Goal: Task Accomplishment & Management: Use online tool/utility

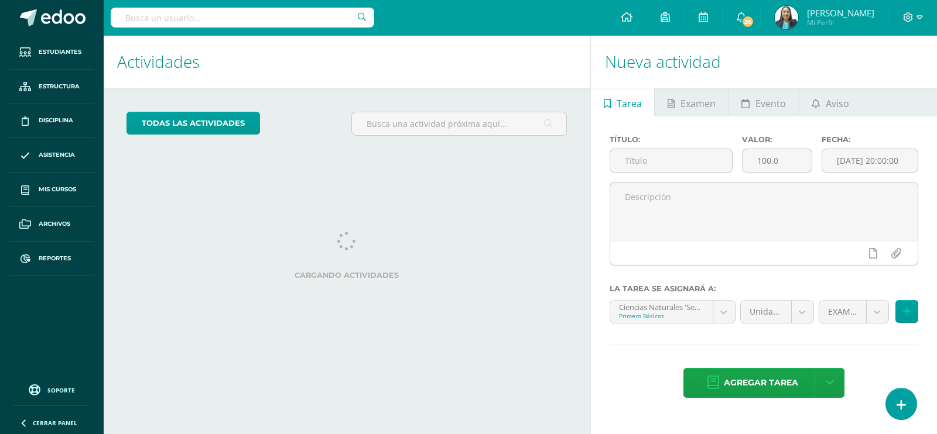
click at [230, 21] on input "text" at bounding box center [242, 18] width 263 height 20
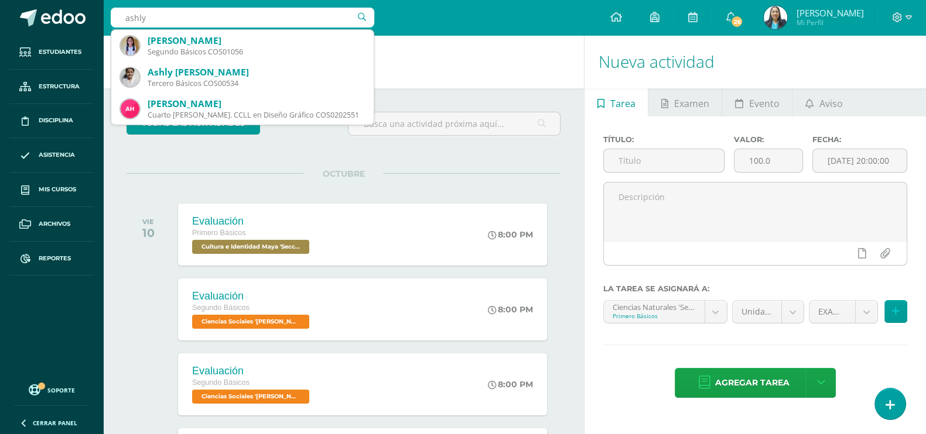
type input "ashly"
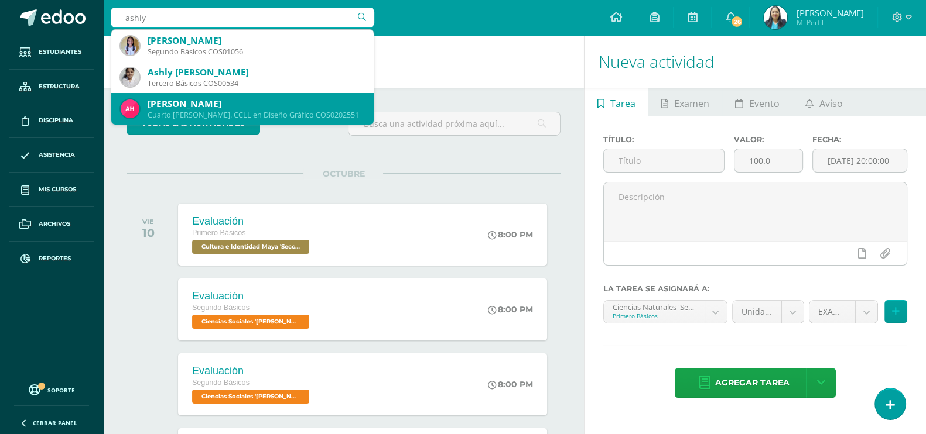
click at [258, 115] on div "Cuarto Bach. CCLL en Diseño Gráfico COS0202551" at bounding box center [256, 115] width 217 height 10
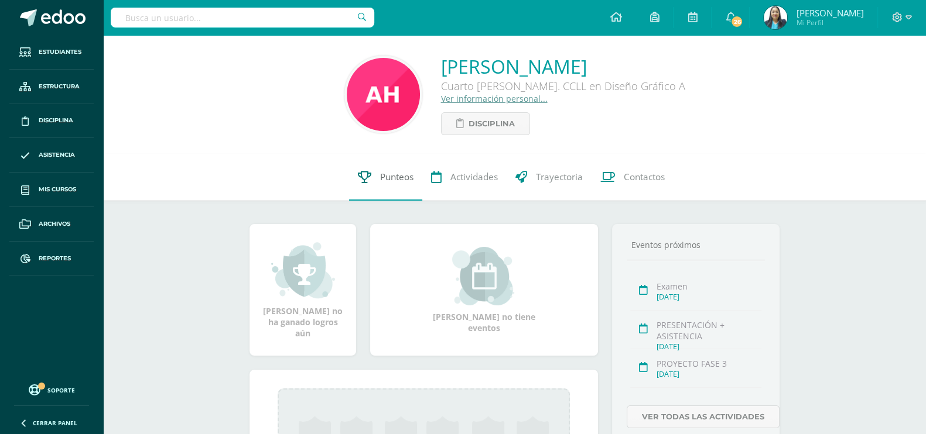
click at [398, 179] on span "Punteos" at bounding box center [396, 177] width 33 height 12
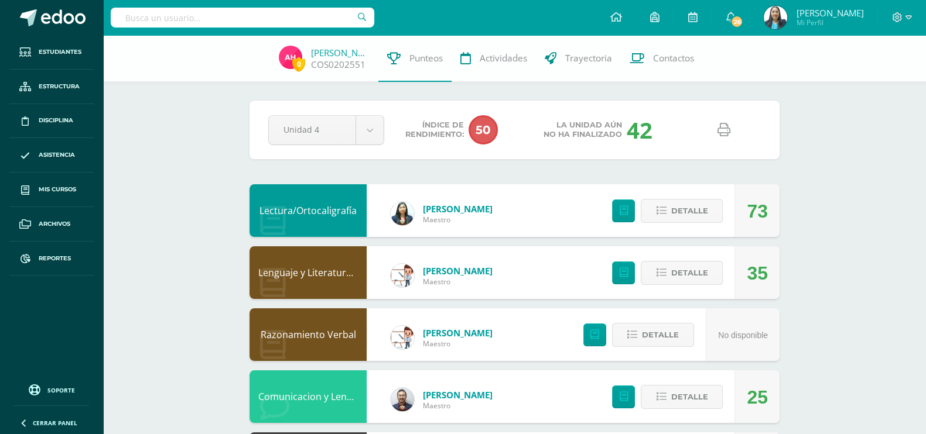
click at [726, 135] on icon at bounding box center [723, 130] width 13 height 13
click at [53, 25] on span at bounding box center [63, 18] width 44 height 18
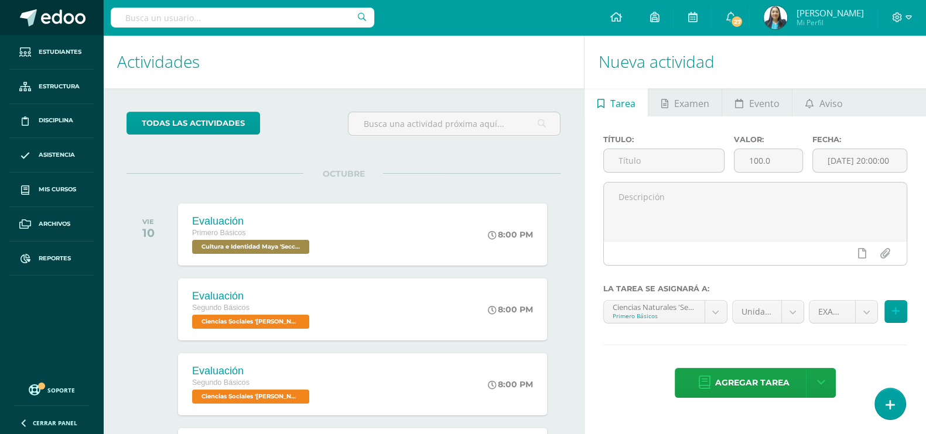
click at [64, 20] on span at bounding box center [63, 18] width 44 height 18
click at [63, 55] on span "Estudiantes" at bounding box center [60, 51] width 43 height 9
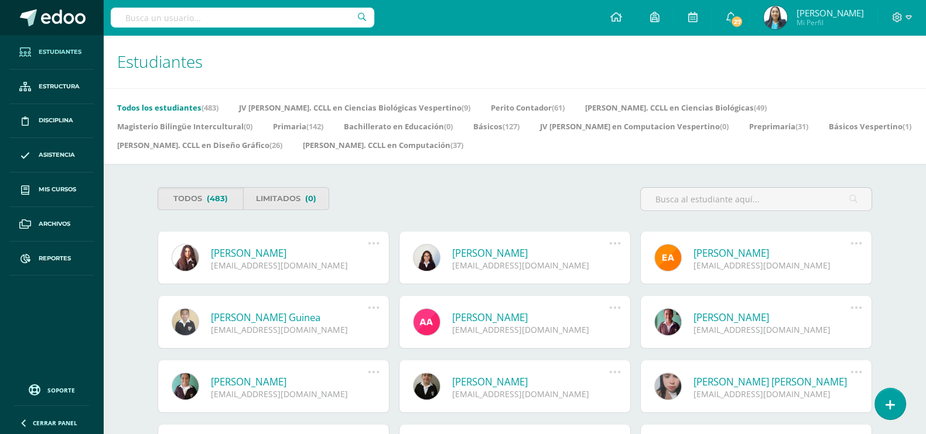
click at [50, 10] on span at bounding box center [63, 18] width 44 height 18
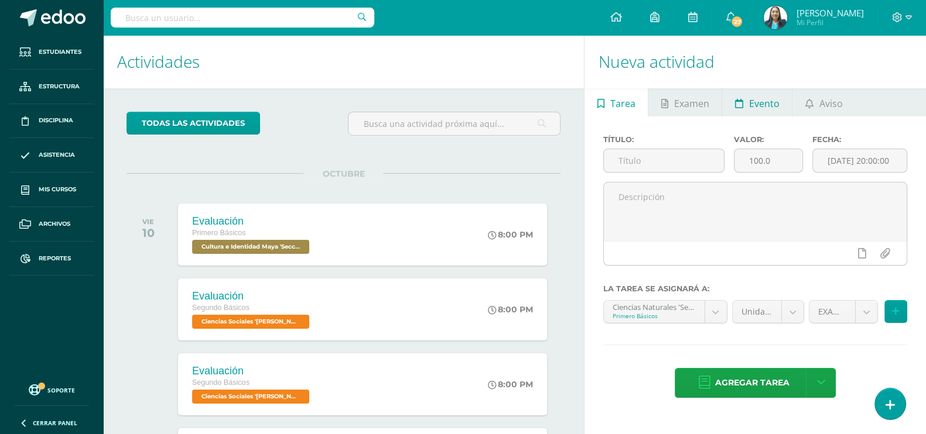
click at [742, 107] on link "Evento" at bounding box center [757, 102] width 70 height 28
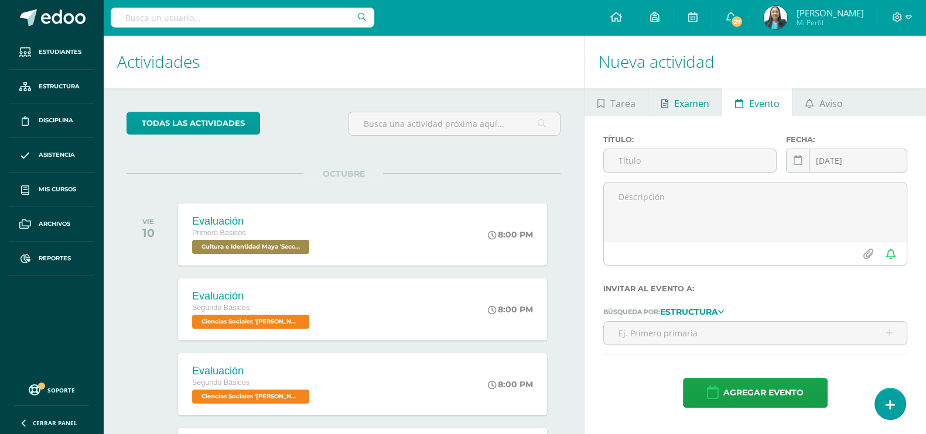
click at [697, 102] on span "Examen" at bounding box center [691, 104] width 35 height 28
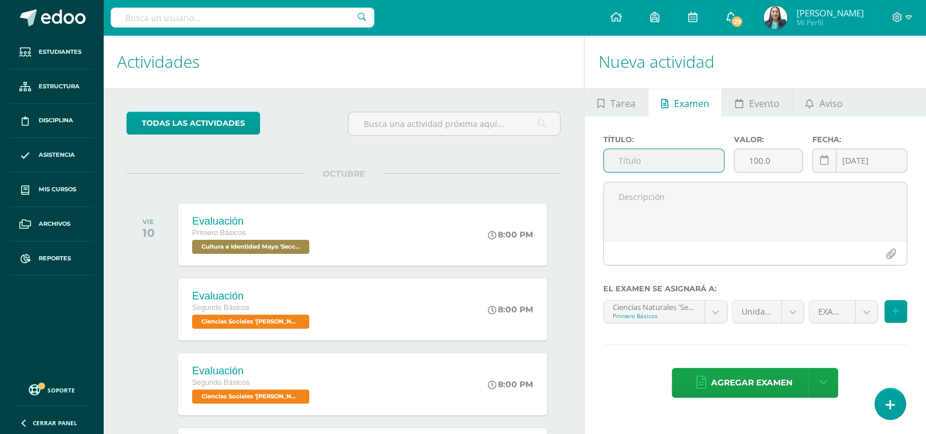
click at [746, 25] on link "27" at bounding box center [729, 17] width 37 height 35
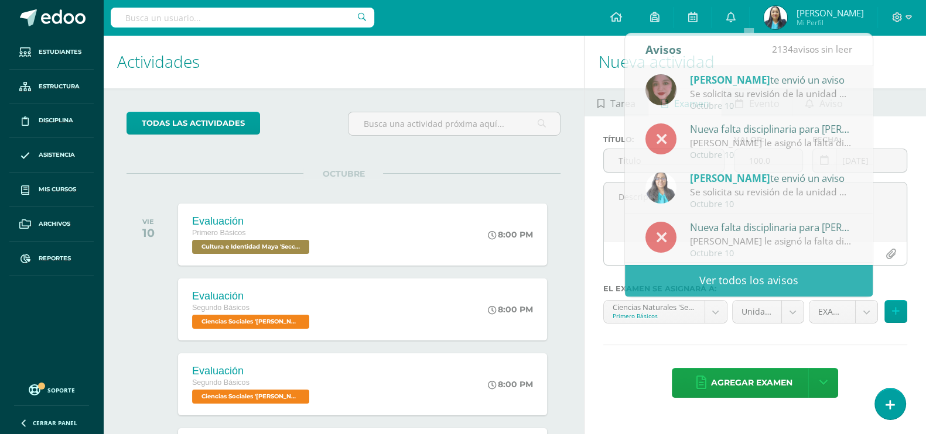
click at [563, 46] on h1 "Actividades" at bounding box center [343, 61] width 453 height 53
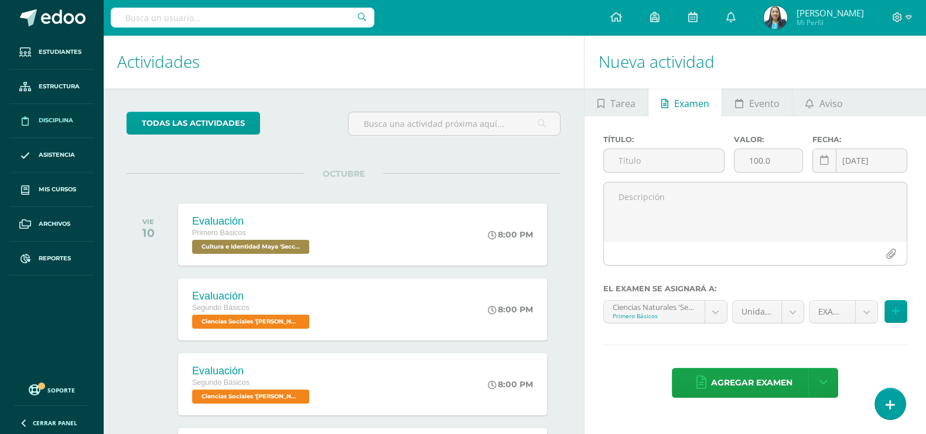
click at [60, 122] on span "Disciplina" at bounding box center [56, 120] width 35 height 9
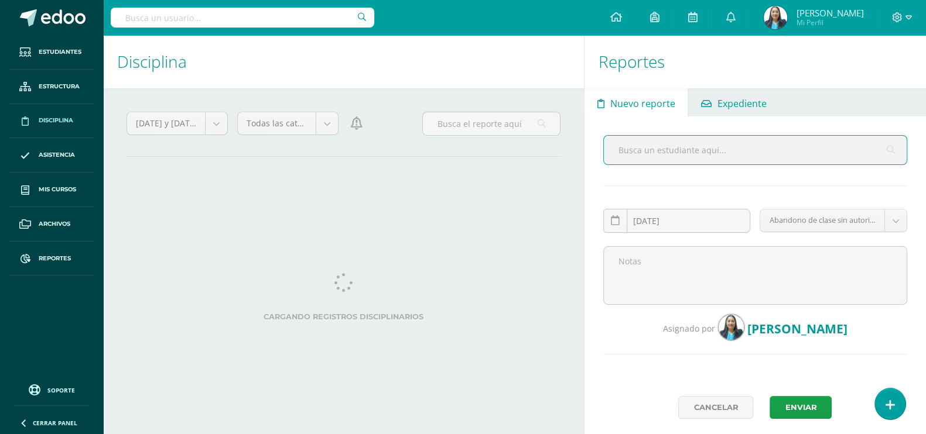
click at [738, 108] on span "Expediente" at bounding box center [741, 104] width 49 height 28
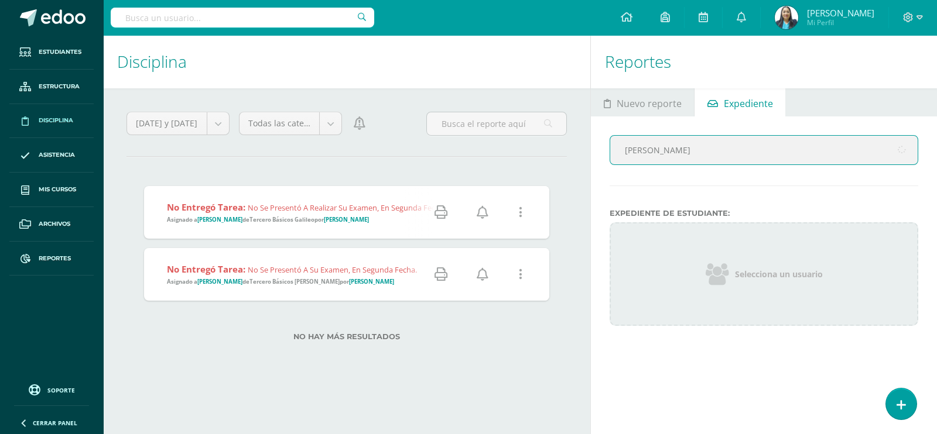
type input "[PERSON_NAME]"
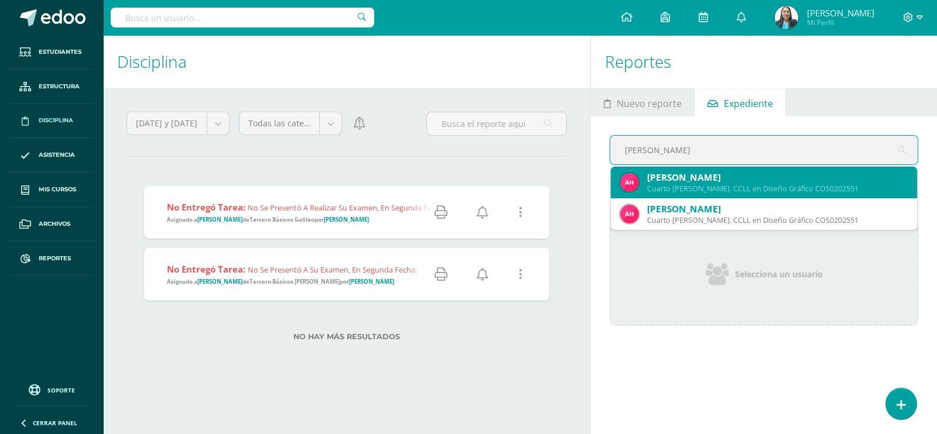
click at [718, 180] on div "Ashley Isabel Huertas Sosa" at bounding box center [777, 178] width 261 height 12
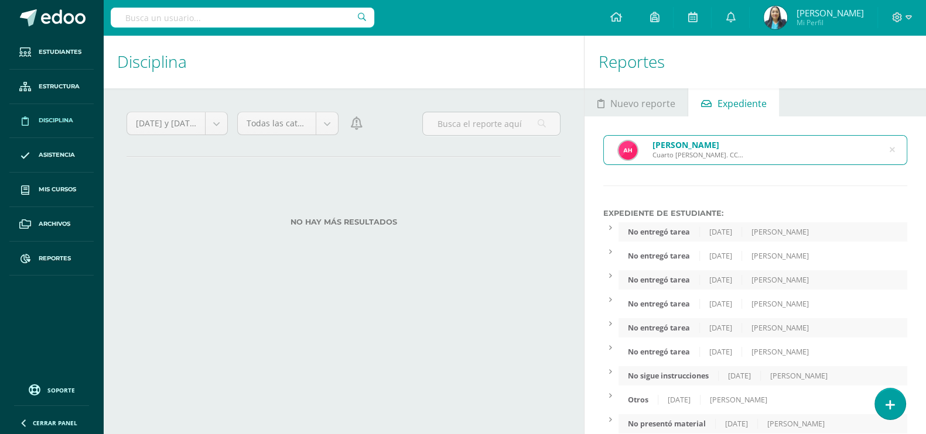
scroll to position [93, 0]
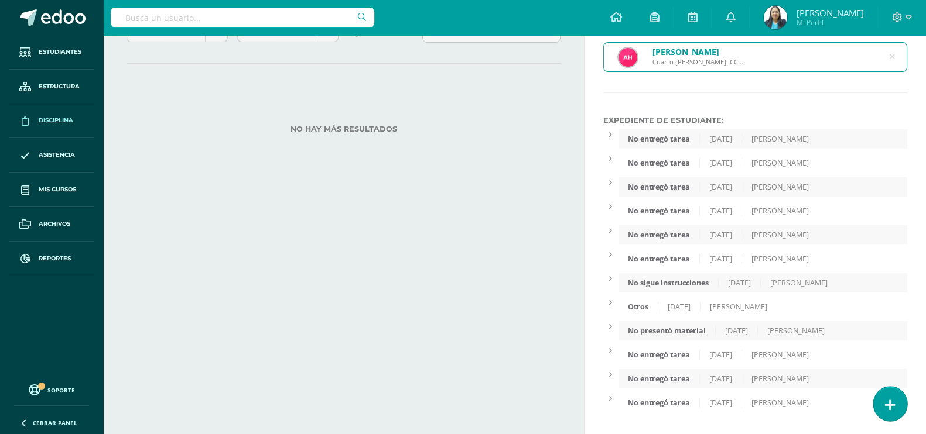
click at [893, 400] on icon at bounding box center [890, 405] width 11 height 13
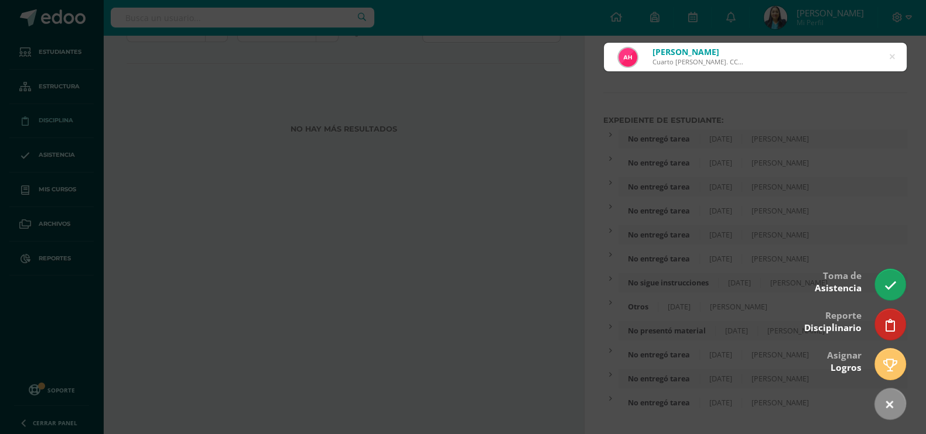
click at [899, 206] on div at bounding box center [463, 217] width 926 height 434
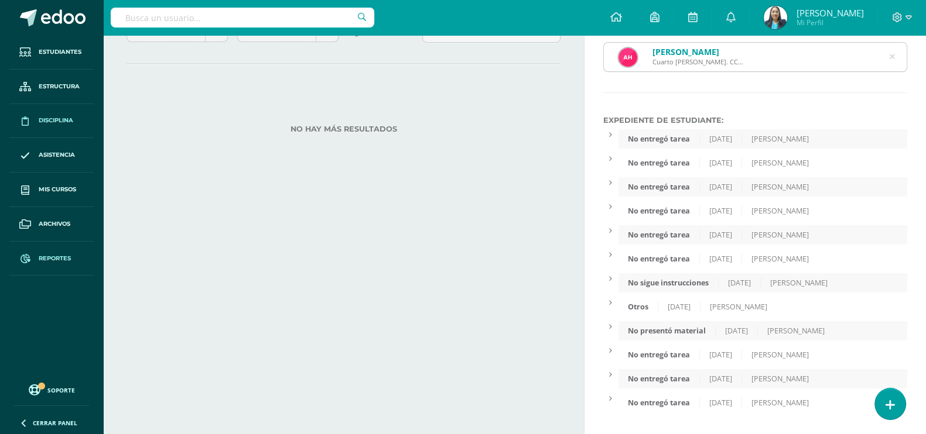
click at [55, 251] on link "Reportes" at bounding box center [51, 259] width 84 height 35
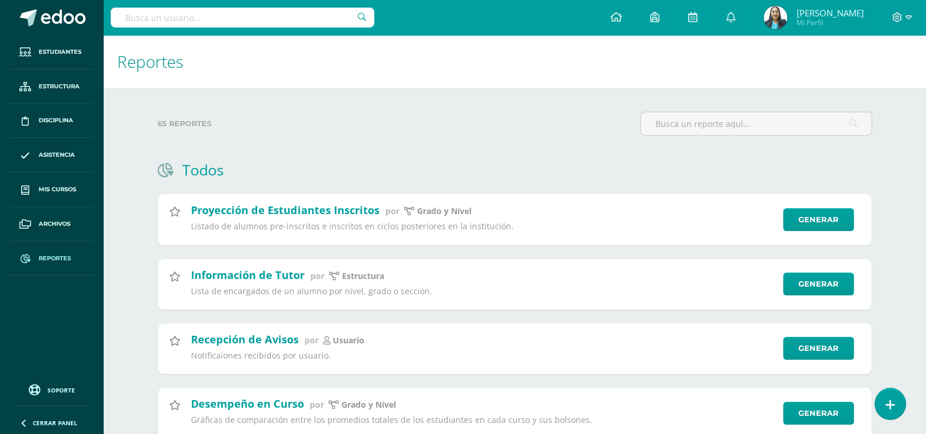
click at [70, 221] on span "Archivos" at bounding box center [55, 224] width 32 height 9
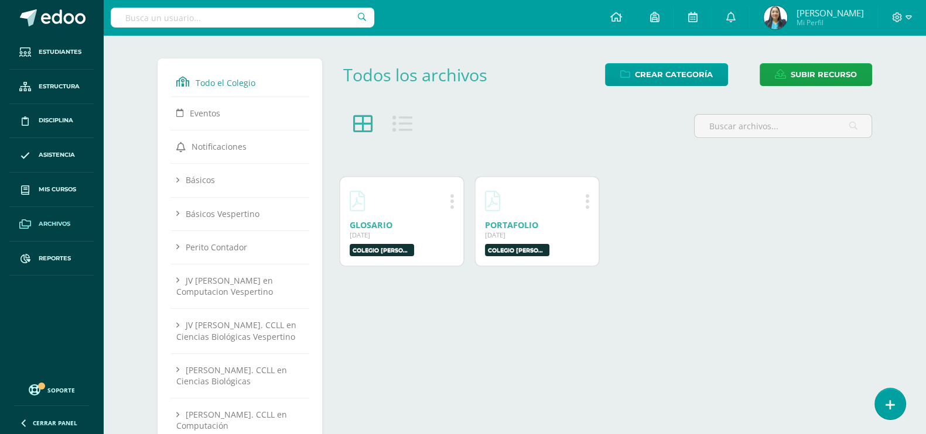
click at [57, 222] on span "Archivos" at bounding box center [55, 224] width 32 height 9
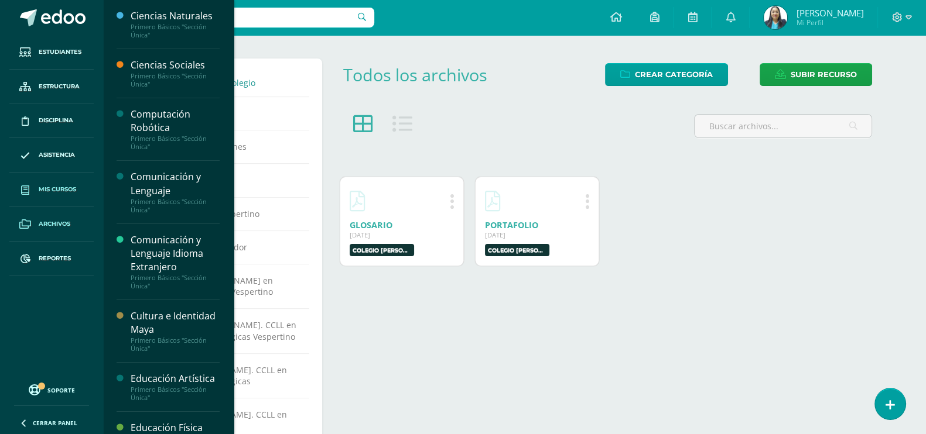
click at [58, 187] on span "Mis cursos" at bounding box center [57, 189] width 37 height 9
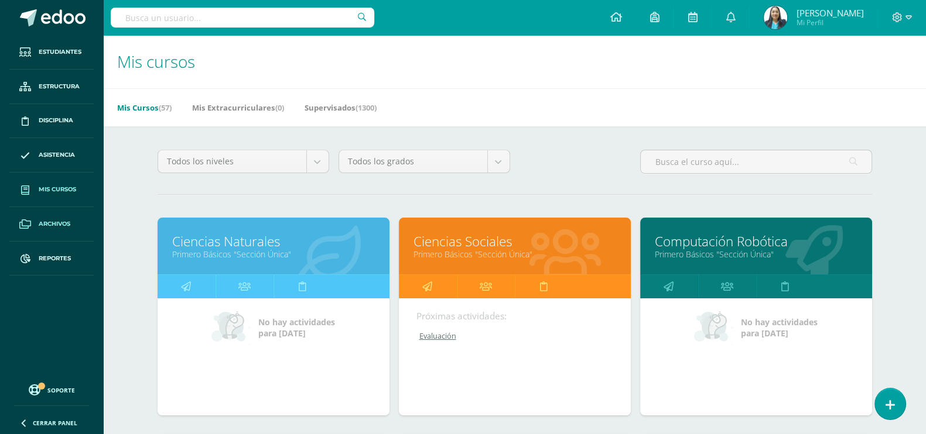
click at [50, 224] on span "Archivos" at bounding box center [55, 224] width 32 height 9
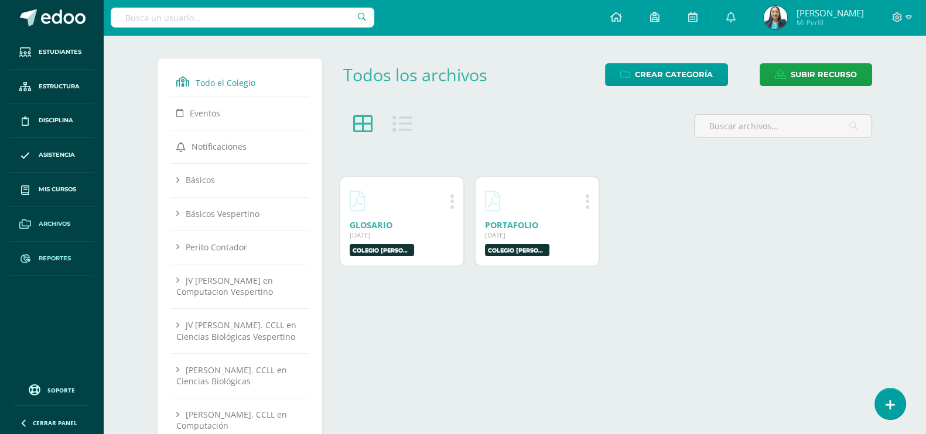
click at [54, 256] on span "Reportes" at bounding box center [55, 258] width 32 height 9
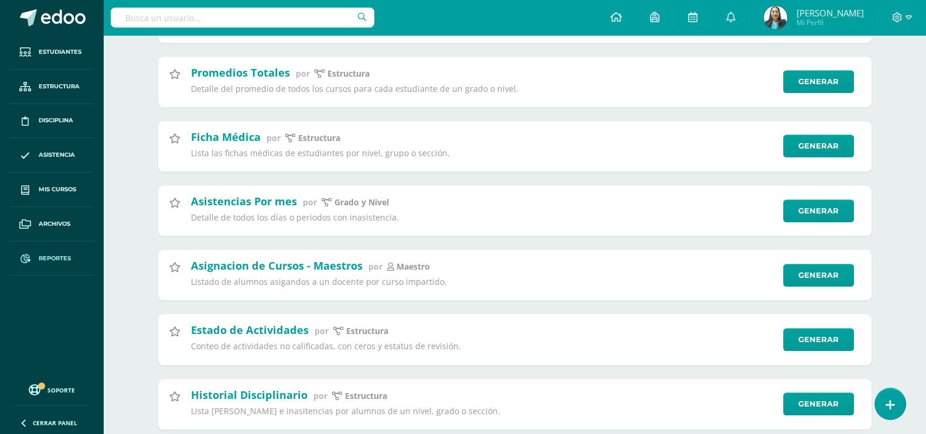
scroll to position [1390, 0]
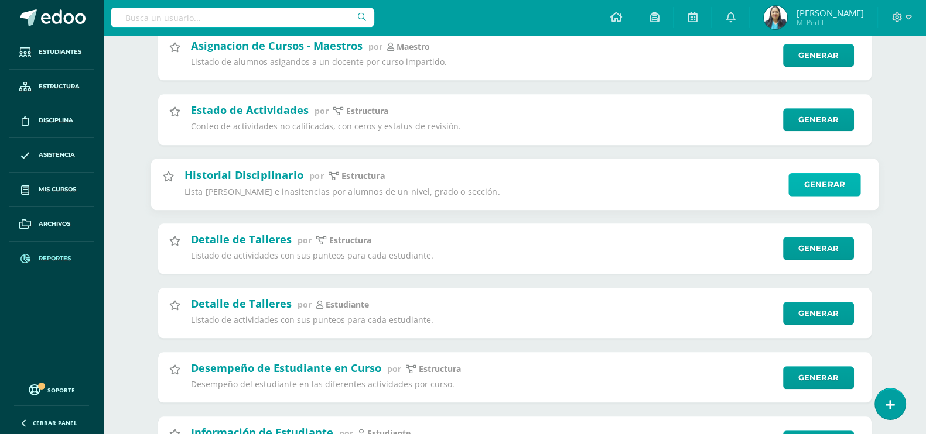
click at [831, 187] on link "Generar" at bounding box center [824, 184] width 72 height 23
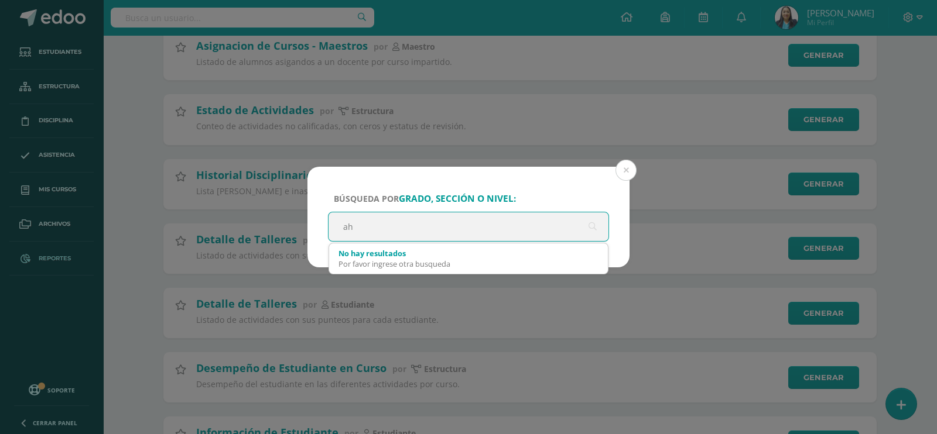
type input "a"
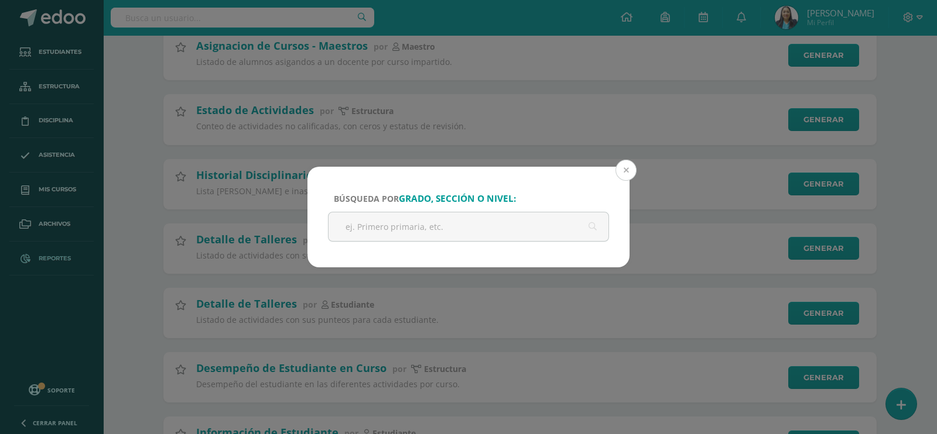
click at [632, 171] on button at bounding box center [625, 170] width 21 height 21
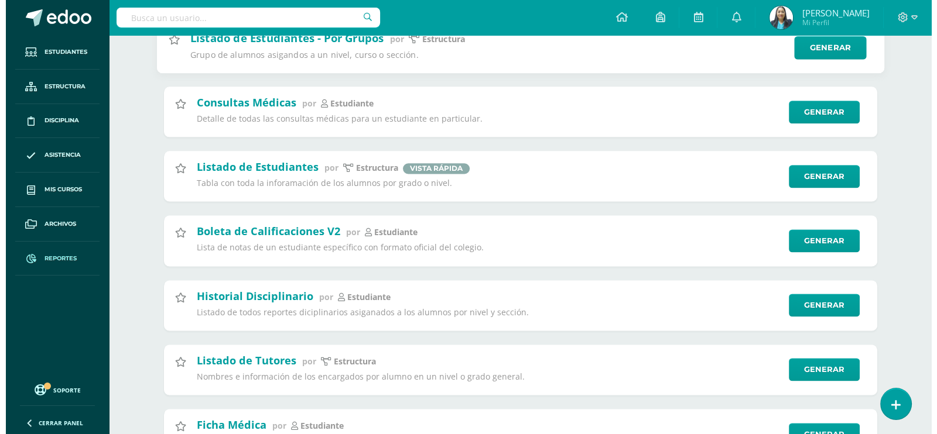
scroll to position [1975, 0]
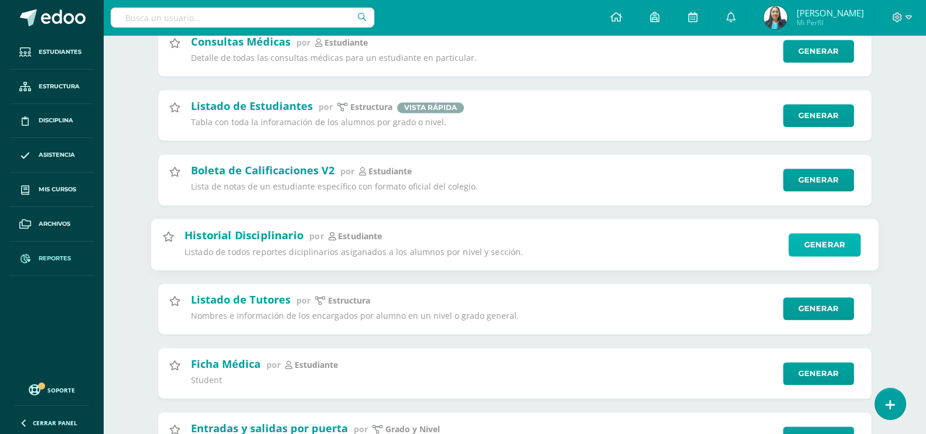
click at [807, 235] on link "Generar" at bounding box center [824, 244] width 72 height 23
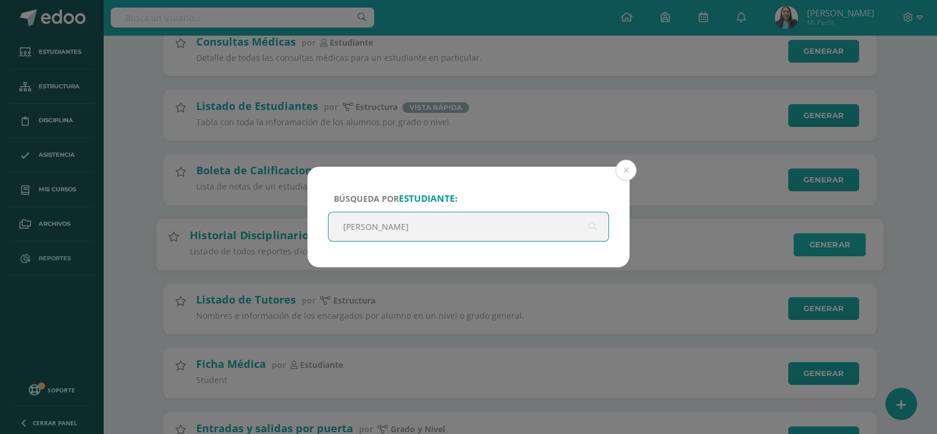
type input "[PERSON_NAME]"
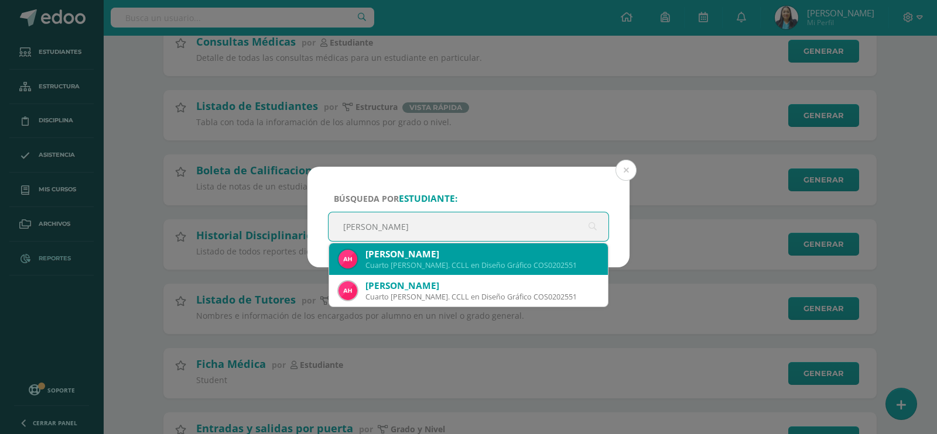
click at [424, 270] on div "[PERSON_NAME] Cuarto [PERSON_NAME]. CCLL en Diseño Gráfico COS0202551" at bounding box center [468, 260] width 260 height 32
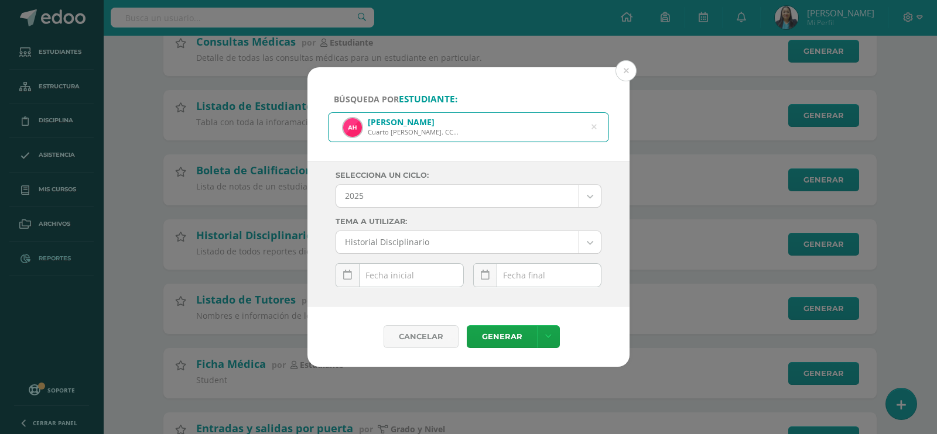
click at [592, 200] on body "Búsqueda por estudiante: [PERSON_NAME] Cuarto [PERSON_NAME]. CCLL en Diseño Grá…" at bounding box center [468, 231] width 937 height 4412
click at [597, 239] on body "Búsqueda por estudiante: [PERSON_NAME] Cuarto [PERSON_NAME]. CCLL en Diseño Grá…" at bounding box center [468, 231] width 937 height 4412
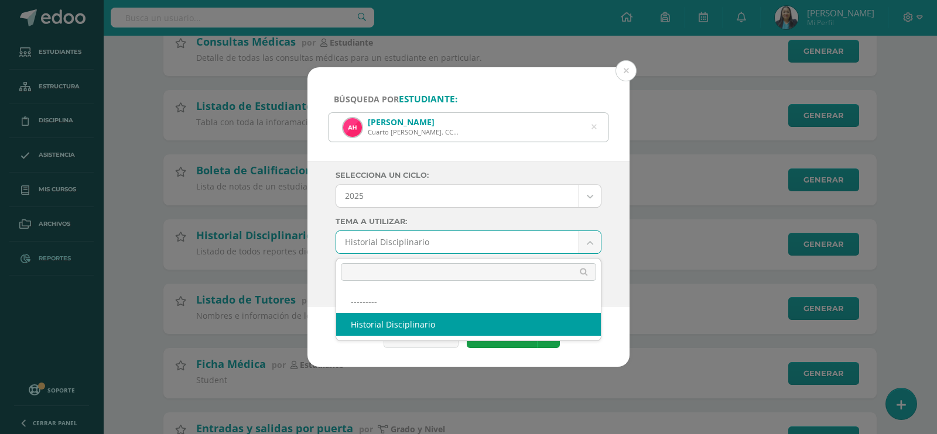
click at [597, 239] on body "Búsqueda por estudiante: [PERSON_NAME] Cuarto [PERSON_NAME]. CCLL en Diseño Grá…" at bounding box center [468, 231] width 937 height 4412
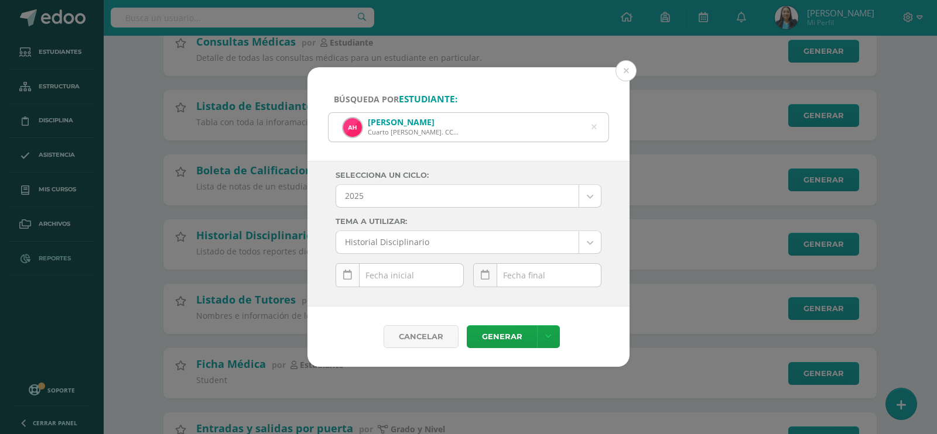
click at [345, 281] on link at bounding box center [347, 275] width 24 height 24
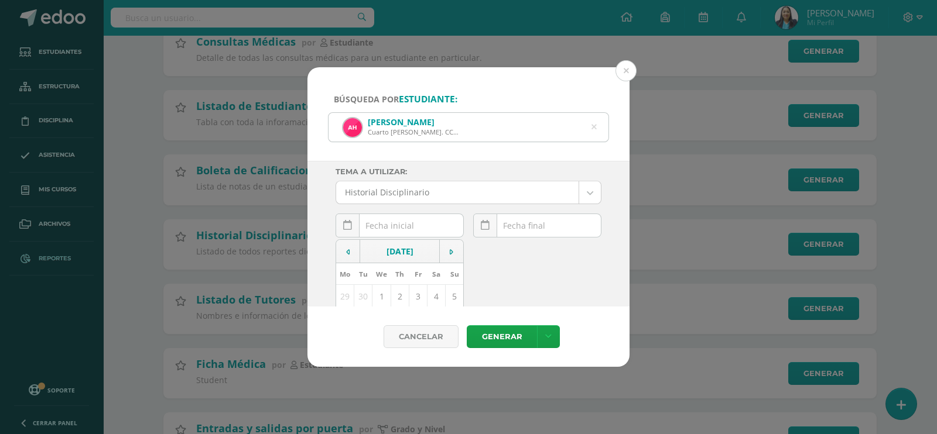
scroll to position [73, 0]
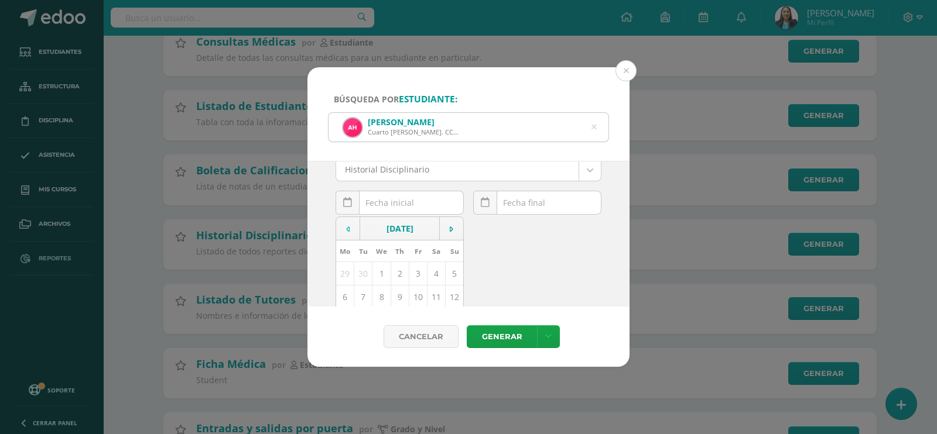
click at [352, 229] on td at bounding box center [348, 228] width 24 height 23
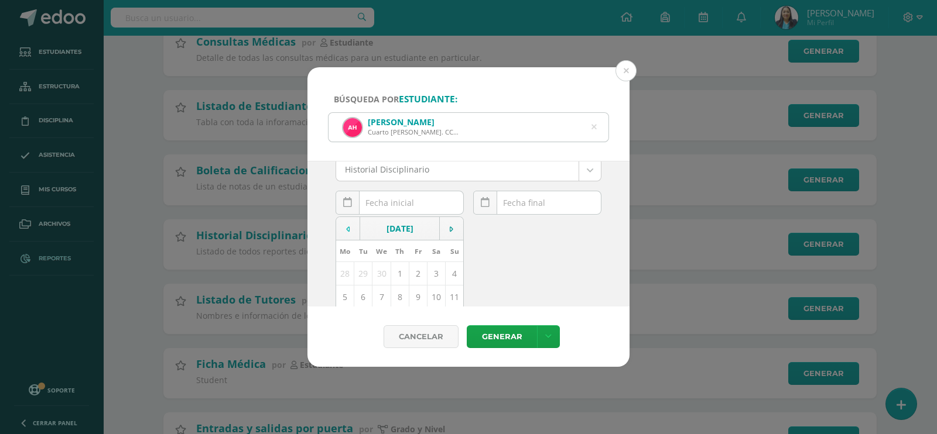
click at [352, 229] on td at bounding box center [348, 228] width 24 height 23
click at [368, 296] on td "4" at bounding box center [363, 297] width 18 height 23
type input "[DATE]"
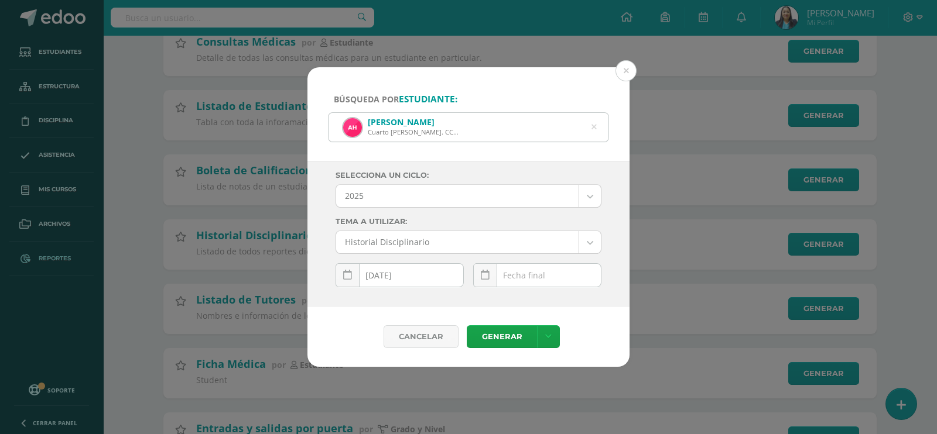
scroll to position [0, 0]
click at [486, 279] on icon at bounding box center [485, 275] width 9 height 10
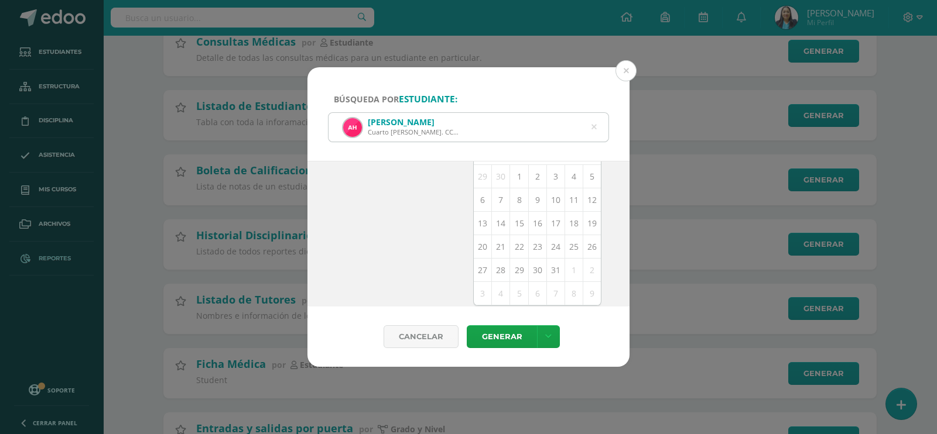
click at [546, 201] on td "10" at bounding box center [555, 200] width 18 height 23
type input "[DATE]"
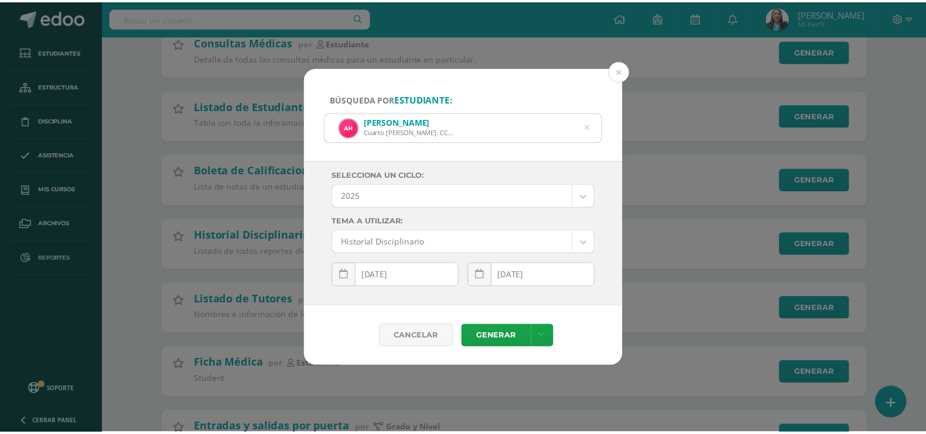
scroll to position [0, 0]
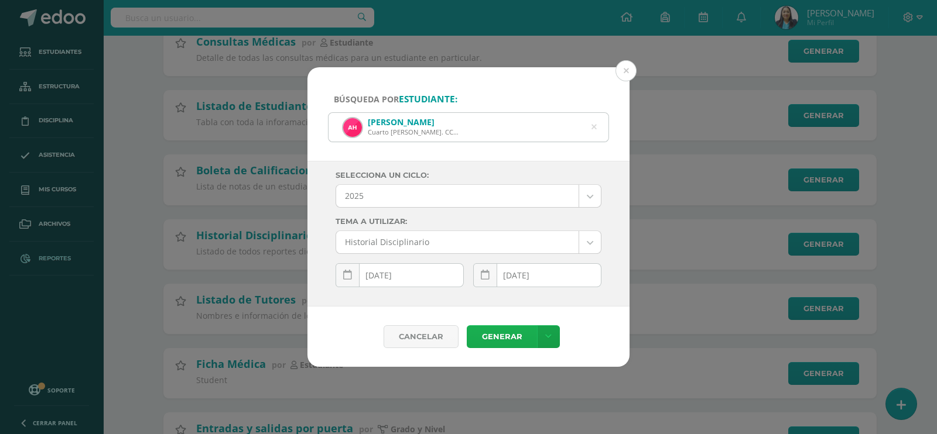
click at [499, 340] on link "Generar" at bounding box center [502, 337] width 70 height 23
click at [594, 238] on body "Búsqueda por estudiante: [PERSON_NAME] Cuarto [PERSON_NAME]. CCLL en Diseño Grá…" at bounding box center [468, 231] width 937 height 4412
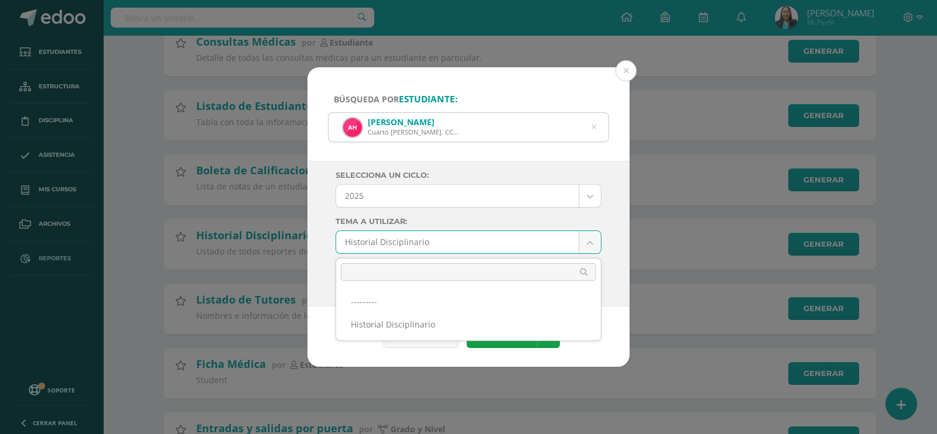
click at [591, 198] on body "Búsqueda por estudiante: [PERSON_NAME] Cuarto [PERSON_NAME]. CCLL en Diseño Grá…" at bounding box center [468, 231] width 937 height 4412
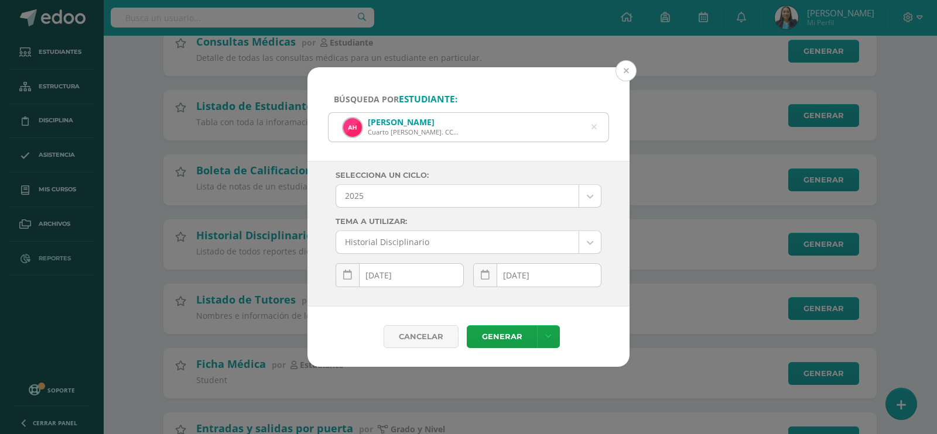
click at [625, 71] on button at bounding box center [625, 70] width 21 height 21
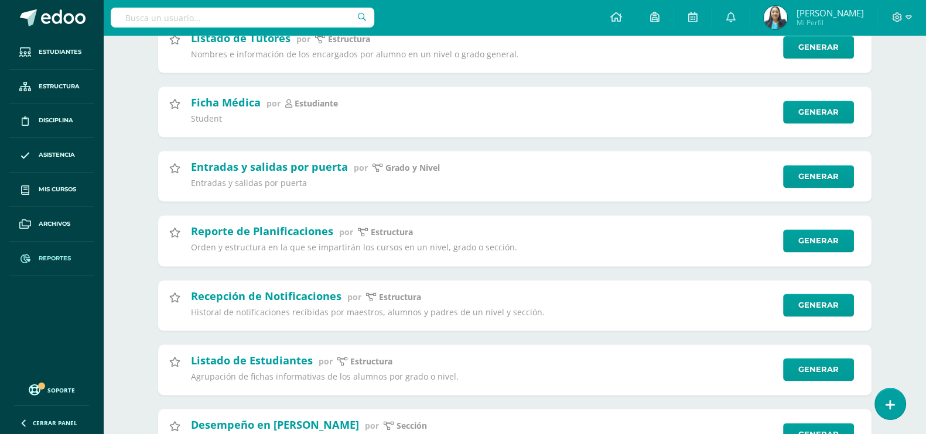
scroll to position [2268, 0]
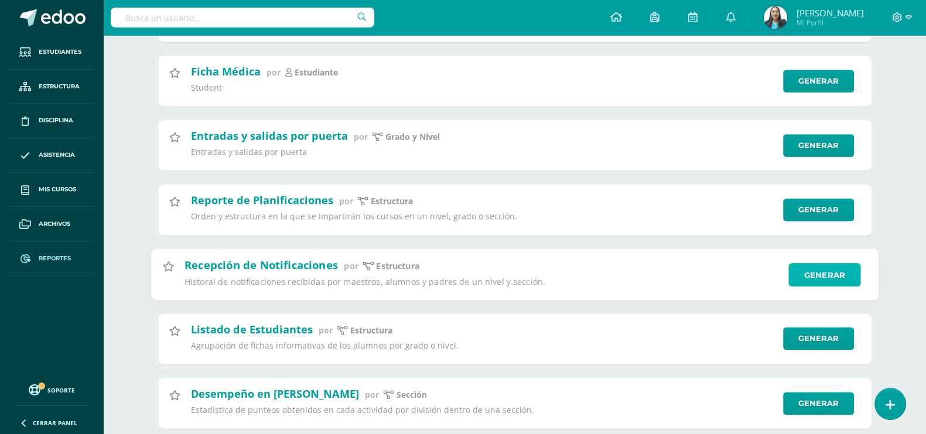
click at [808, 266] on link "Generar" at bounding box center [824, 274] width 72 height 23
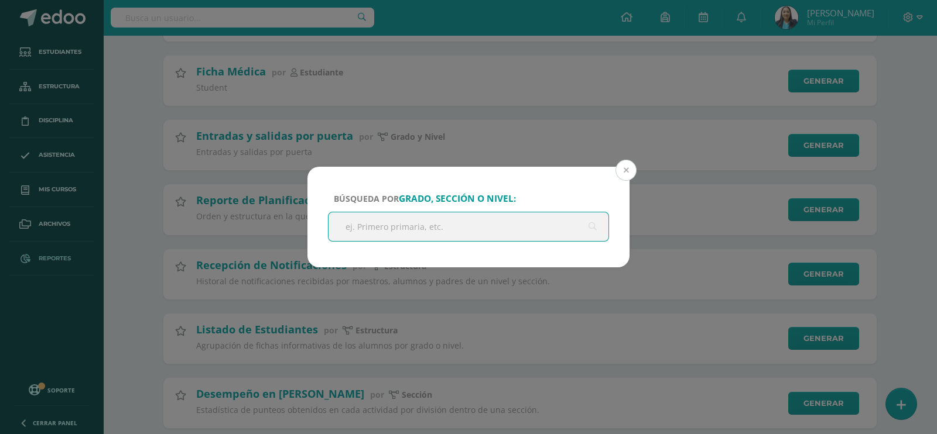
click at [629, 173] on button at bounding box center [625, 170] width 21 height 21
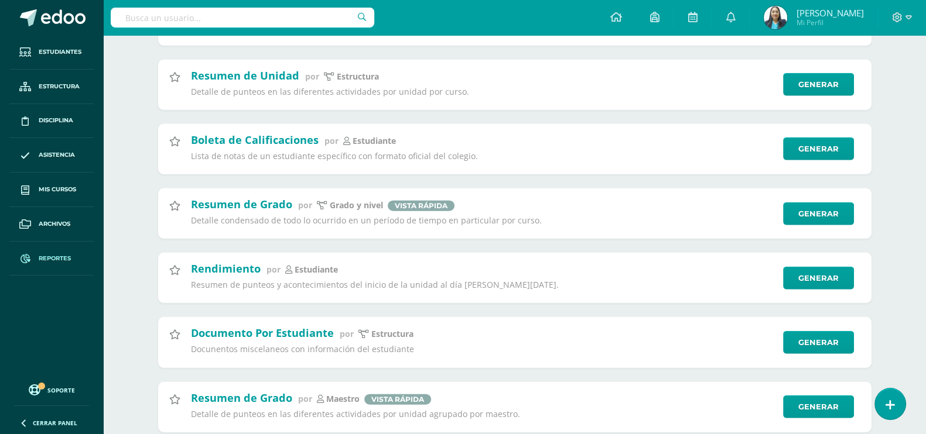
scroll to position [3732, 0]
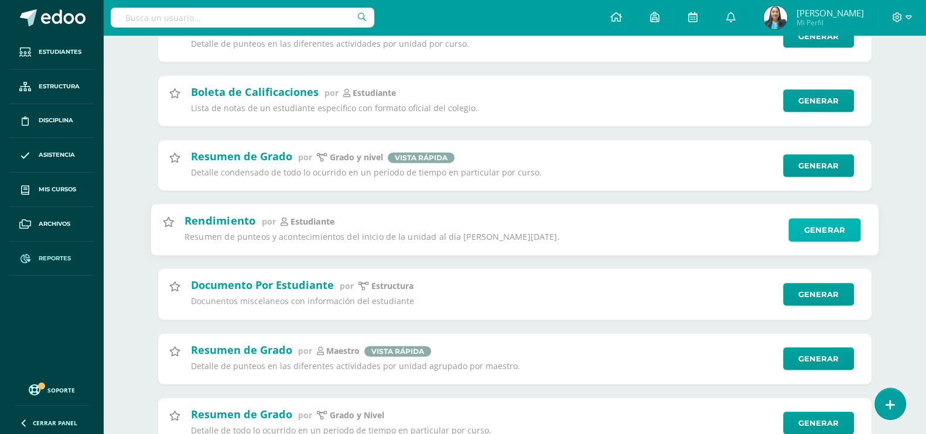
click at [817, 234] on link "Generar" at bounding box center [824, 229] width 72 height 23
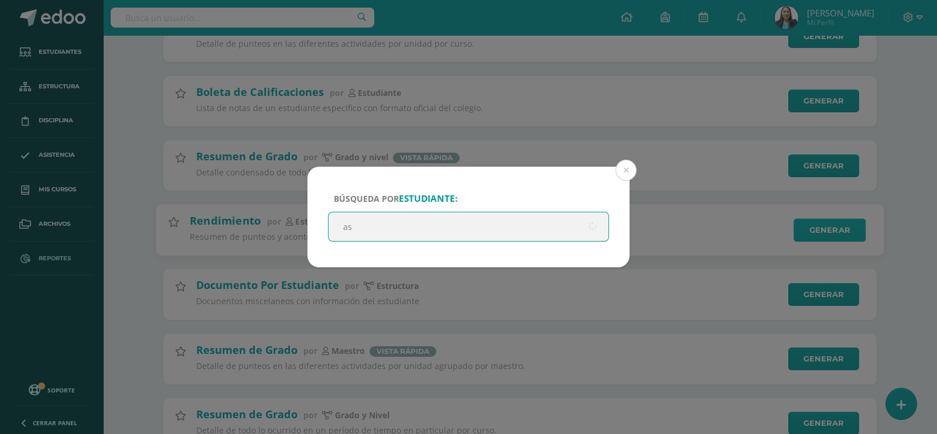
type input "ash"
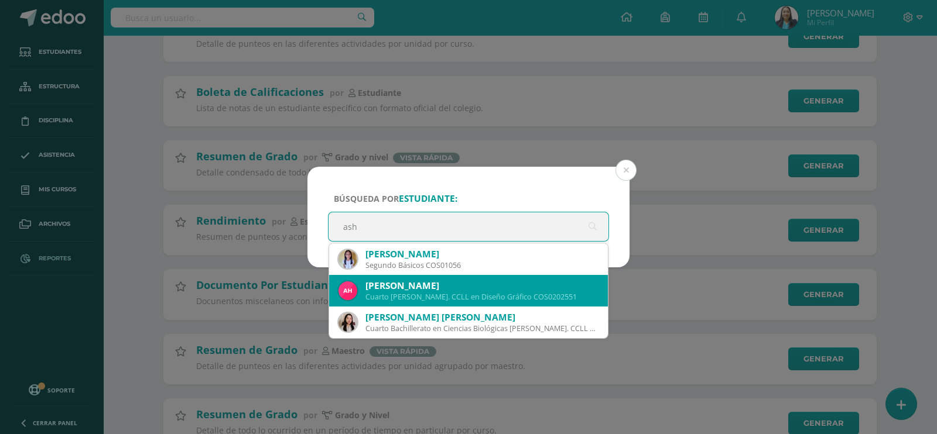
click at [413, 291] on div "[PERSON_NAME]" at bounding box center [481, 286] width 233 height 12
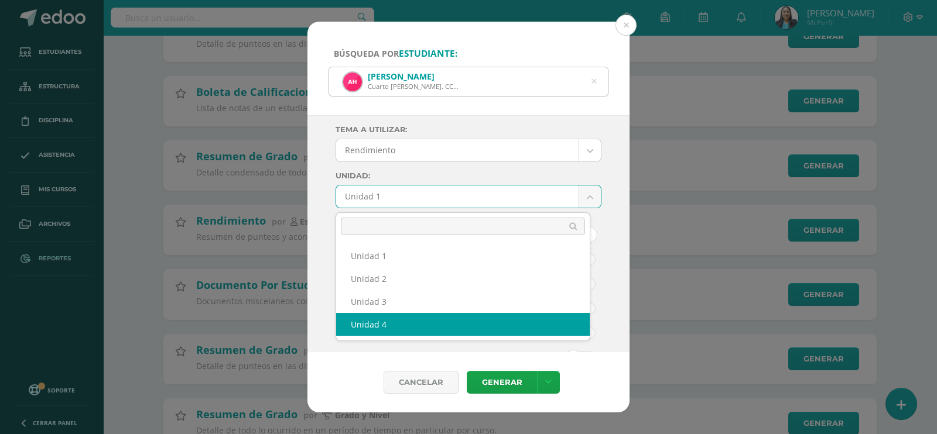
select select "Unidad 4"
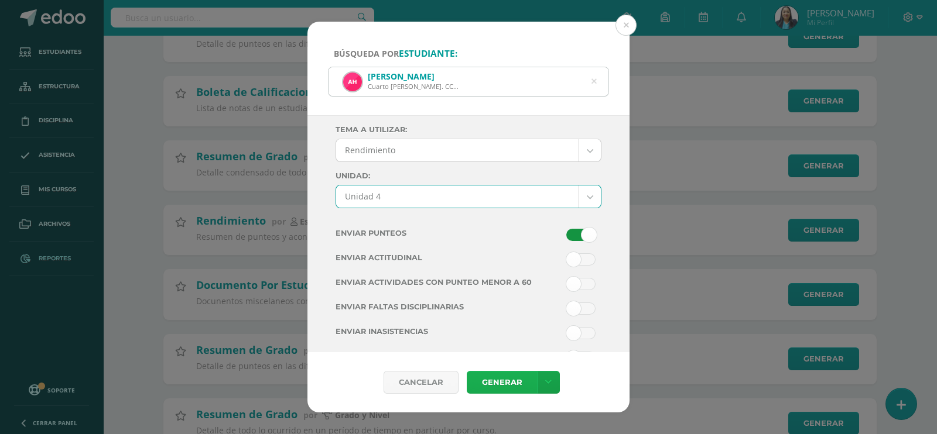
click at [508, 376] on link "Generar" at bounding box center [502, 382] width 70 height 23
click at [628, 27] on button at bounding box center [625, 25] width 21 height 21
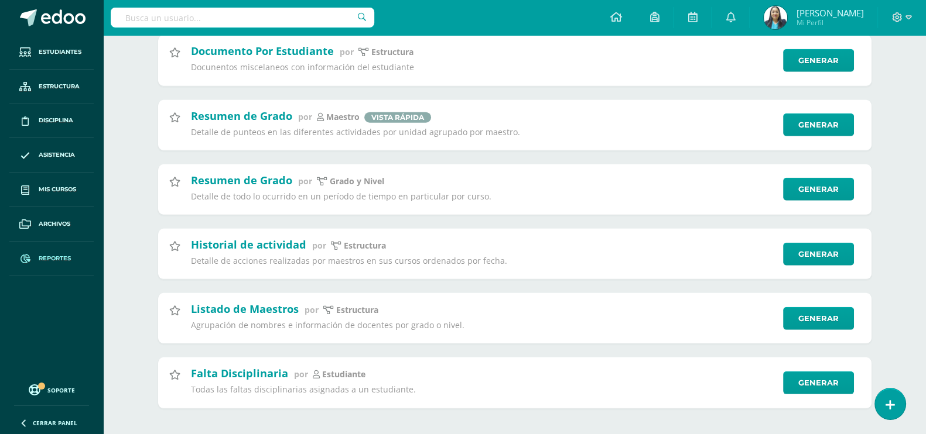
scroll to position [3976, 0]
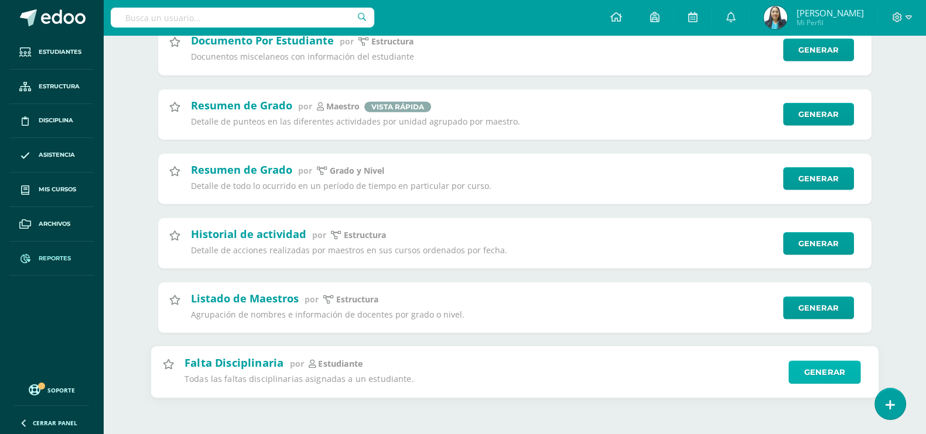
click at [811, 370] on link "Generar" at bounding box center [824, 372] width 72 height 23
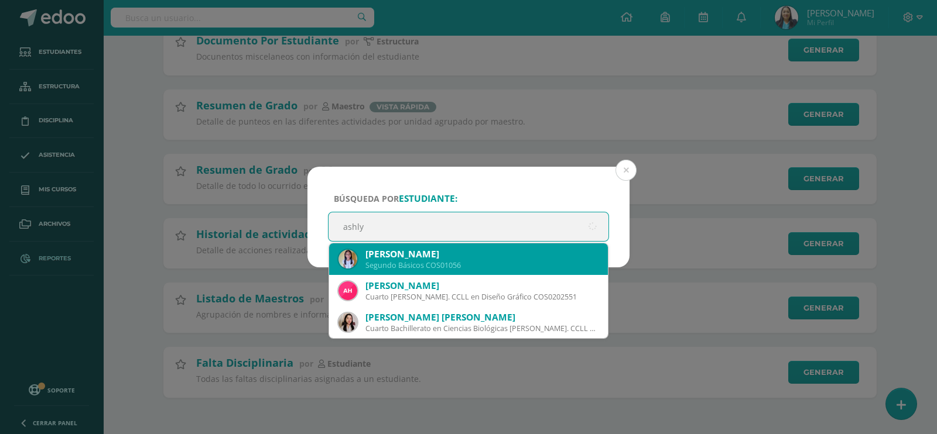
type input "ashly"
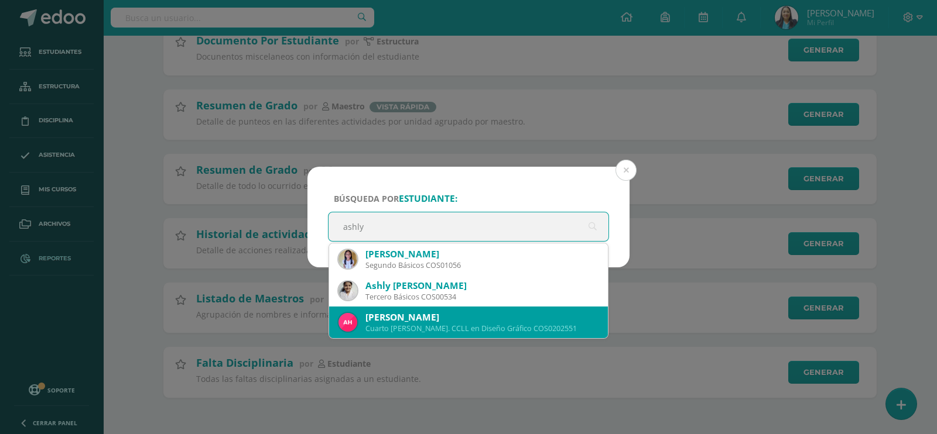
click at [491, 324] on div "Cuarto [PERSON_NAME]. CCLL en Diseño Gráfico COS0202551" at bounding box center [481, 329] width 233 height 10
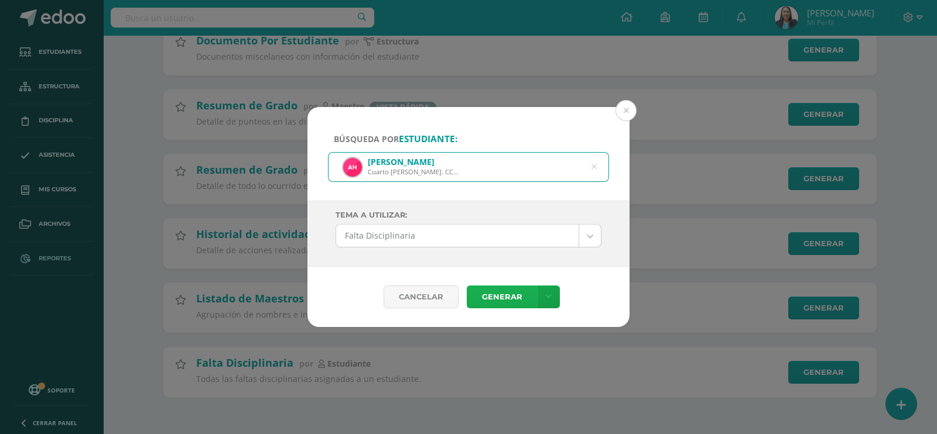
click at [506, 300] on link "Generar" at bounding box center [502, 297] width 70 height 23
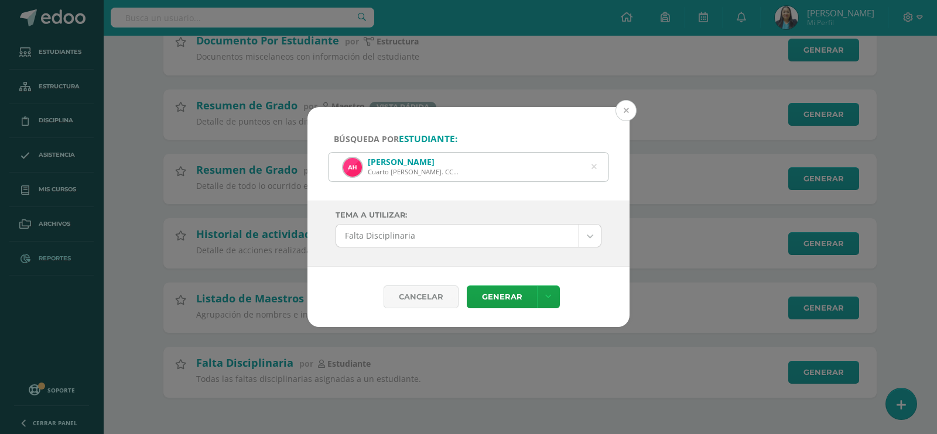
click at [630, 109] on button at bounding box center [625, 110] width 21 height 21
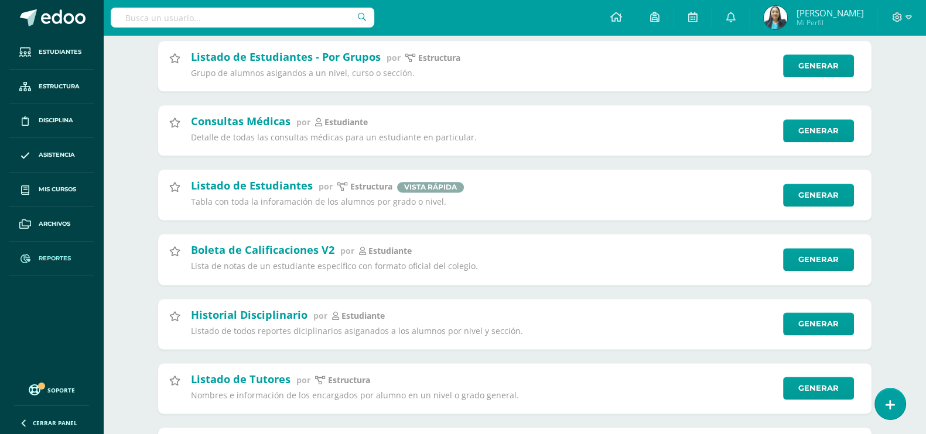
scroll to position [1854, 0]
